Goal: Task Accomplishment & Management: Use online tool/utility

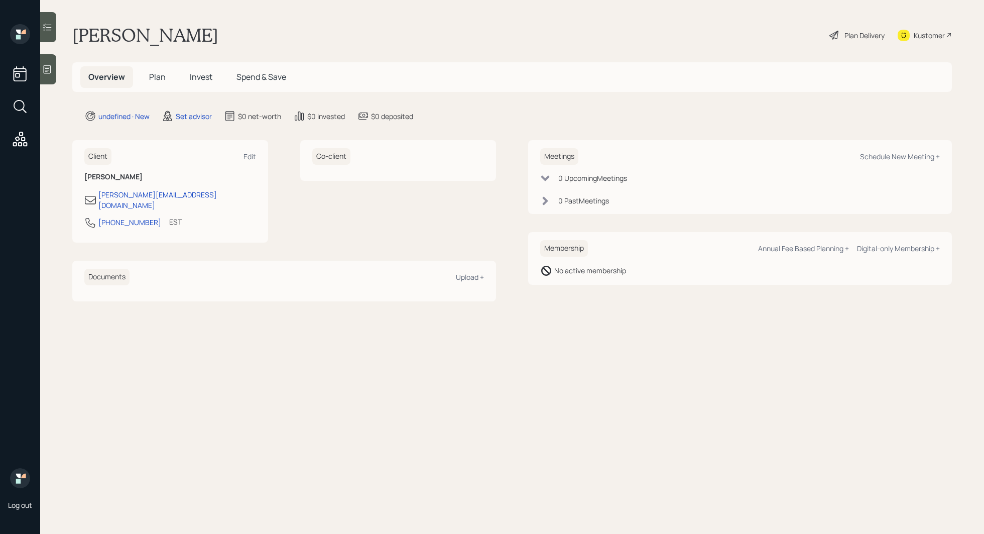
click at [50, 66] on icon at bounding box center [47, 69] width 10 height 10
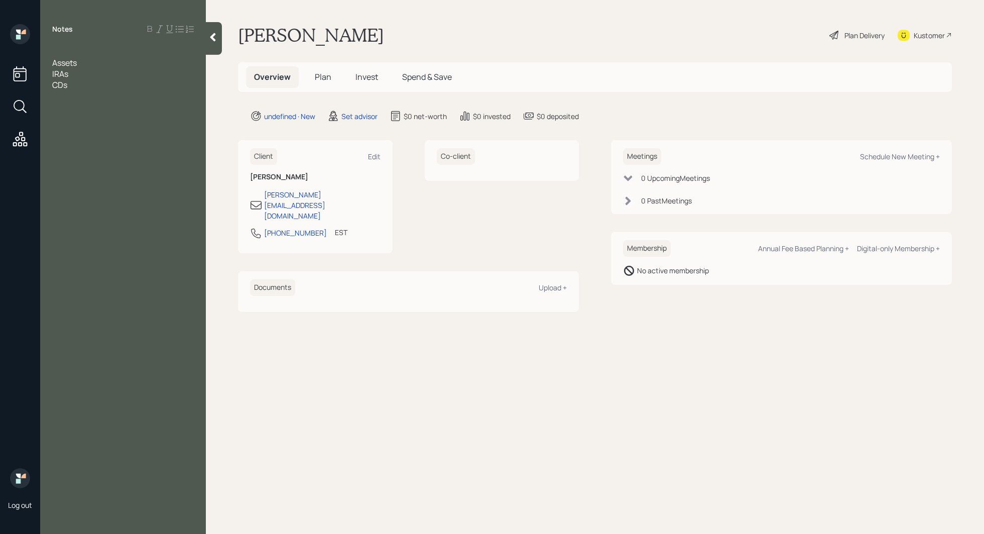
click at [89, 60] on div "Assets" at bounding box center [123, 62] width 142 height 11
click at [80, 46] on div at bounding box center [123, 51] width 142 height 11
click at [59, 87] on div at bounding box center [123, 84] width 142 height 11
click at [66, 59] on div at bounding box center [123, 62] width 142 height 11
click at [98, 73] on div "Assets" at bounding box center [123, 73] width 142 height 11
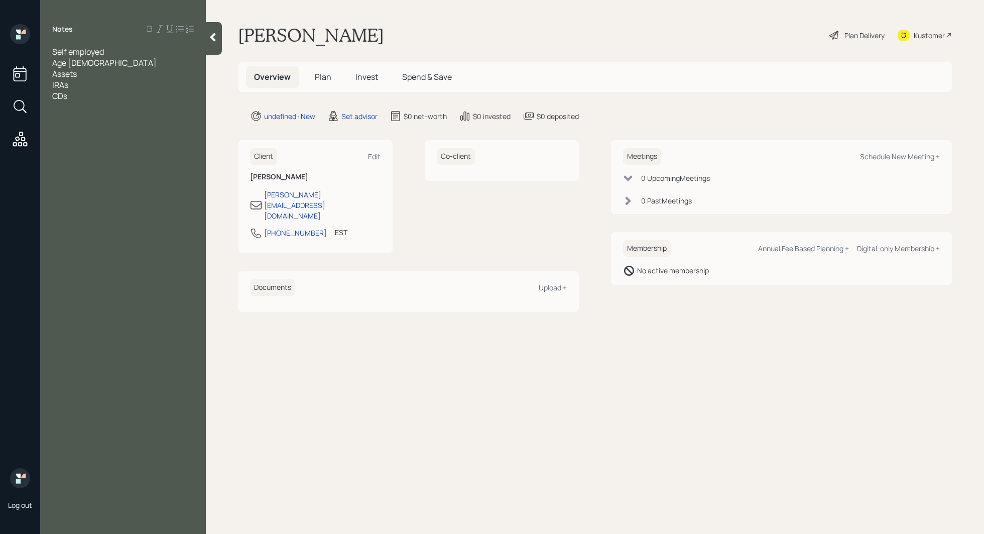
click at [98, 62] on div "Age [DEMOGRAPHIC_DATA]" at bounding box center [123, 62] width 142 height 11
click at [88, 96] on div "IRAs" at bounding box center [123, 95] width 142 height 11
click at [87, 110] on div "CDs" at bounding box center [123, 106] width 142 height 11
click at [130, 97] on div "IRAs and CDs- 150k" at bounding box center [123, 95] width 142 height 11
click at [123, 132] on span "primary home value- 350k" at bounding box center [99, 129] width 95 height 11
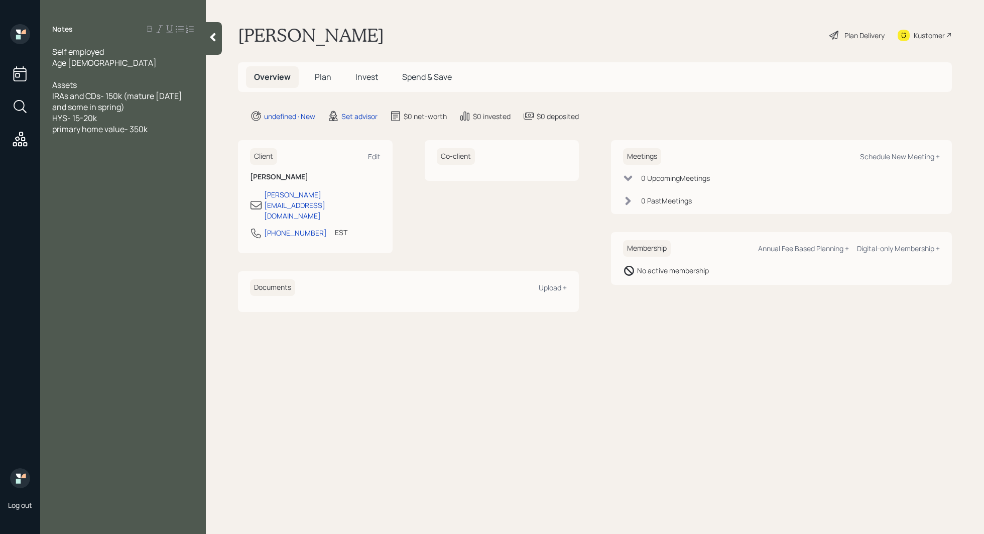
click at [102, 131] on span "primary home value- 350k" at bounding box center [99, 129] width 95 height 11
click at [186, 129] on div "primary home/business value- 350k" at bounding box center [123, 129] width 142 height 11
click at [124, 159] on div at bounding box center [123, 162] width 142 height 11
click at [79, 198] on div at bounding box center [123, 195] width 142 height 11
click at [125, 220] on div "Expenses" at bounding box center [123, 217] width 142 height 11
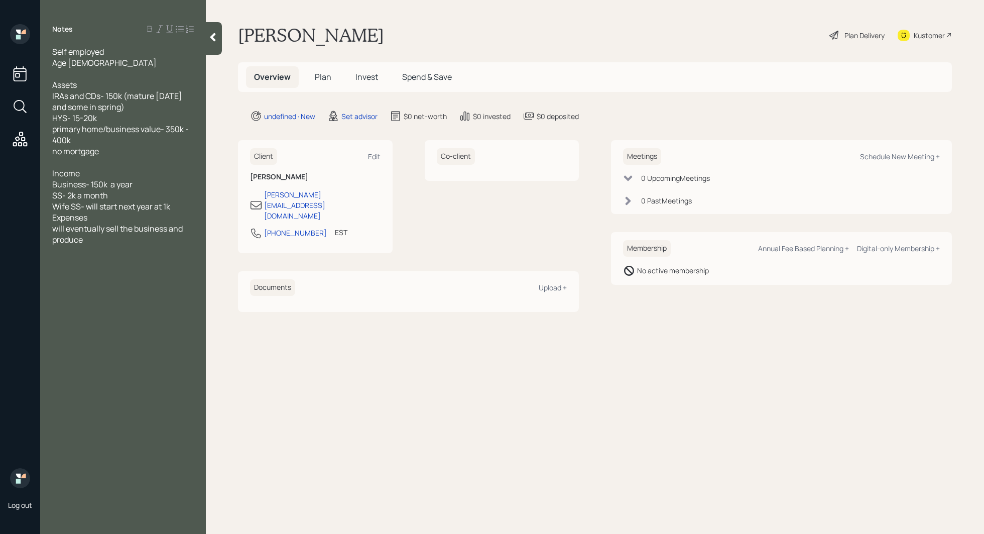
click at [113, 238] on div "will eventually sell the business and produce" at bounding box center [123, 234] width 142 height 22
click at [115, 216] on div "Expenses" at bounding box center [123, 217] width 142 height 11
click at [96, 239] on div "will eventually sell the business and produce" at bounding box center [123, 234] width 142 height 22
click at [102, 217] on div "Expenses" at bounding box center [123, 217] width 142 height 11
click at [70, 227] on div at bounding box center [123, 228] width 142 height 11
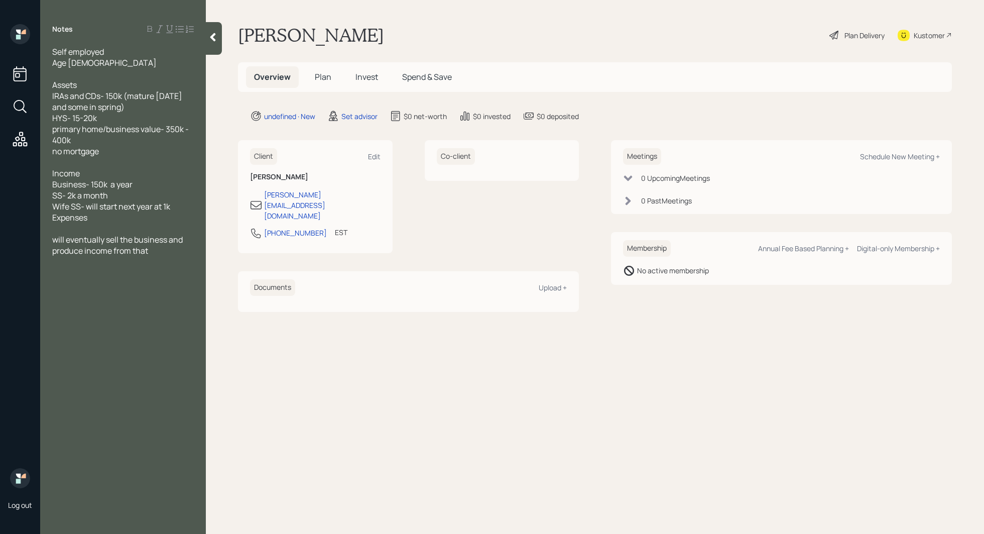
click at [58, 231] on div at bounding box center [123, 228] width 142 height 11
click at [67, 228] on div at bounding box center [123, 228] width 142 height 11
click at [85, 185] on span "Business- 150k a year" at bounding box center [92, 184] width 80 height 11
click at [97, 217] on div "Expenses" at bounding box center [123, 217] width 142 height 11
click at [86, 229] on div "gross" at bounding box center [123, 228] width 142 height 11
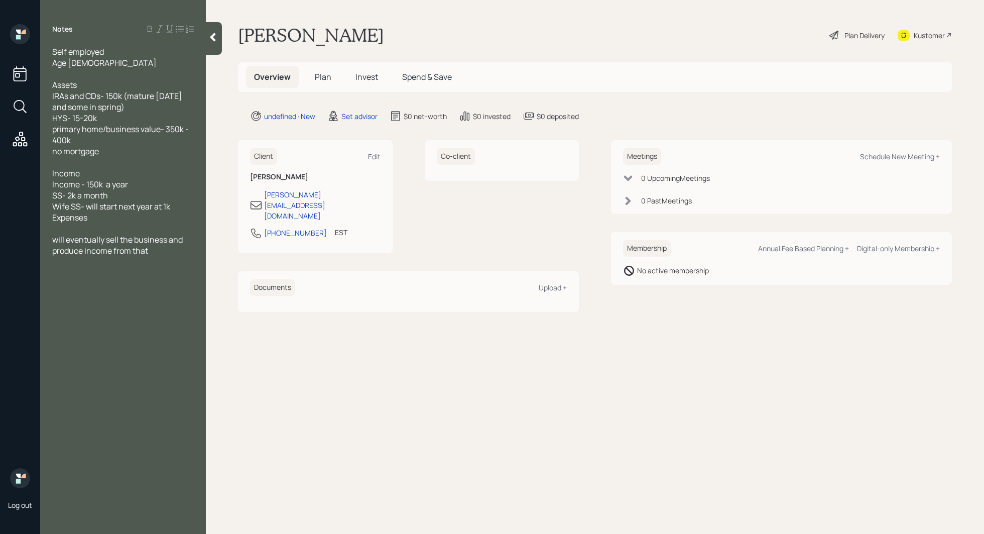
click at [151, 255] on div "will eventually sell the business and produce income from that" at bounding box center [123, 245] width 142 height 22
click at [96, 232] on div at bounding box center [123, 228] width 142 height 11
click at [165, 261] on div "will eventually sell the business and produce income from that" at bounding box center [123, 256] width 142 height 22
click at [895, 157] on div "Schedule New Meeting +" at bounding box center [900, 157] width 80 height 10
select select "round-[PERSON_NAME]"
